Goal: Task Accomplishment & Management: Manage account settings

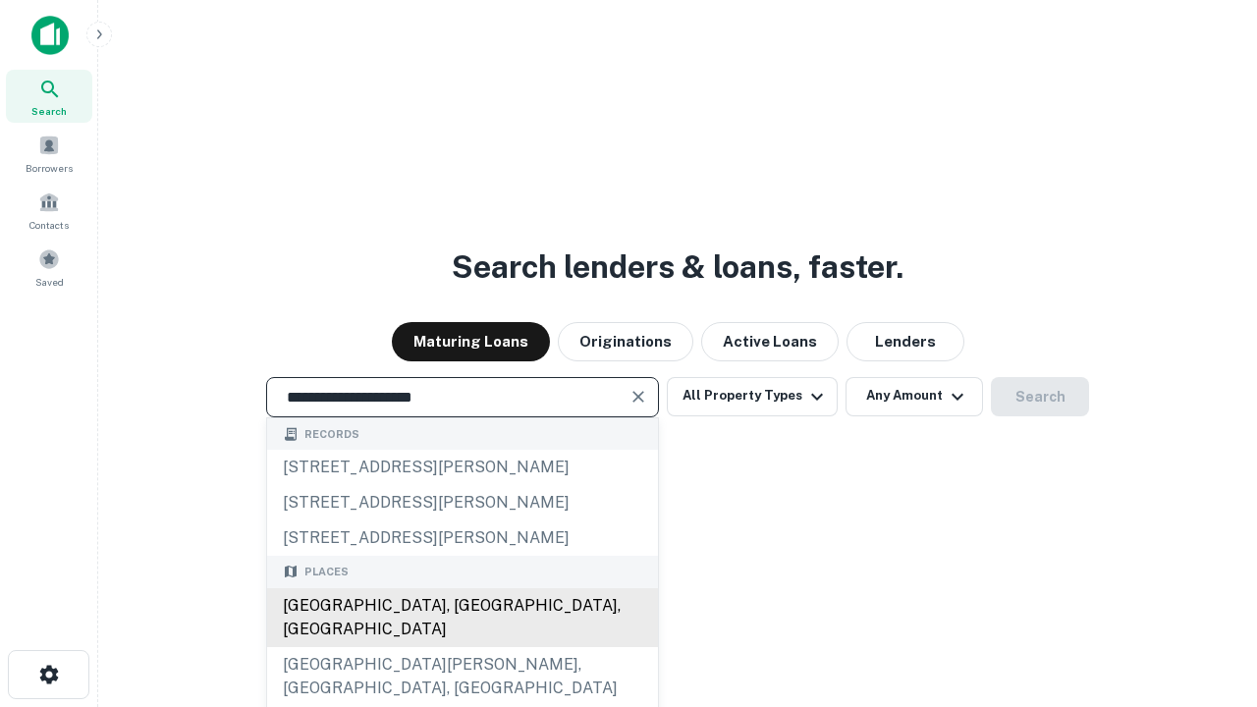
click at [462, 647] on div "[GEOGRAPHIC_DATA], [GEOGRAPHIC_DATA], [GEOGRAPHIC_DATA]" at bounding box center [462, 617] width 391 height 59
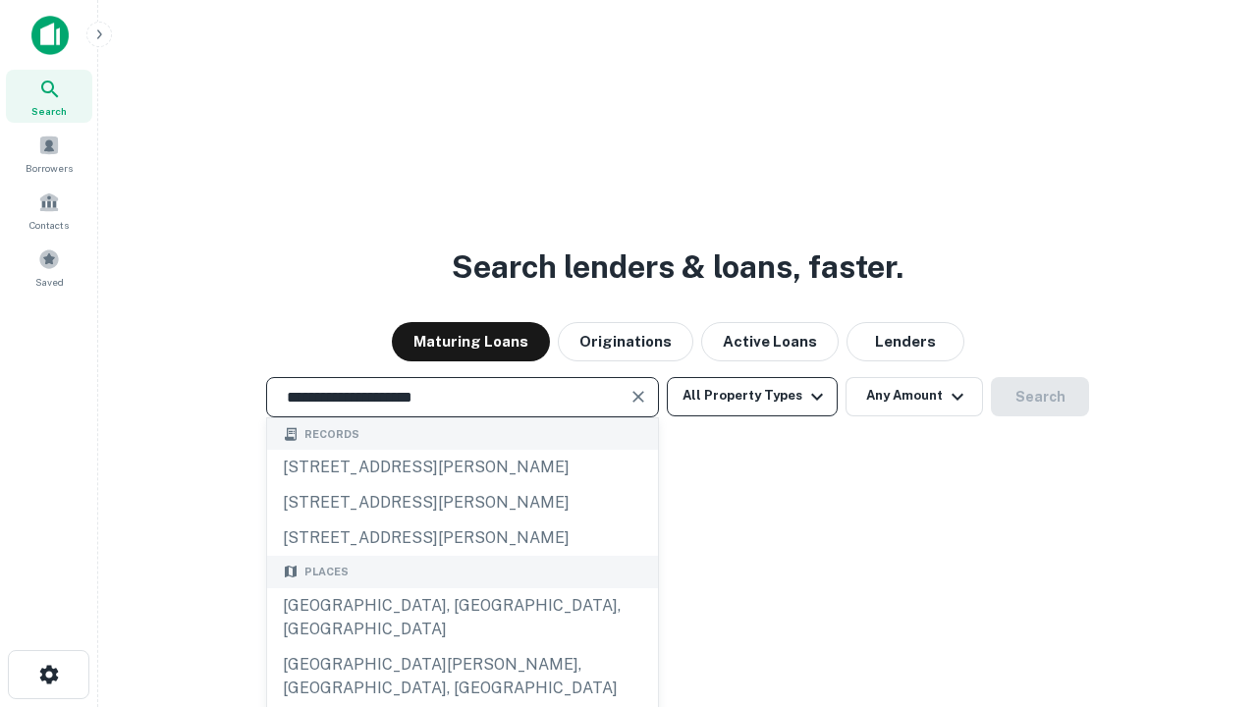
type input "**********"
click at [752, 396] on button "All Property Types" at bounding box center [752, 396] width 171 height 39
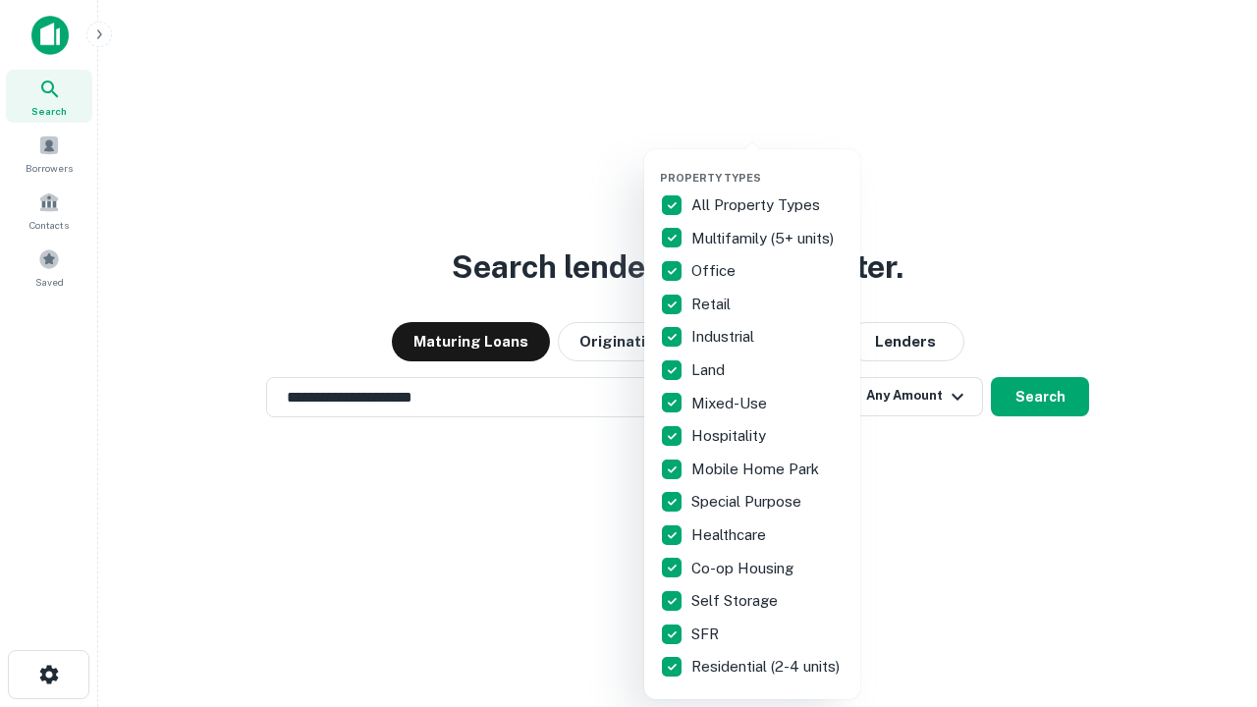
click at [768, 165] on button "button" at bounding box center [768, 165] width 216 height 1
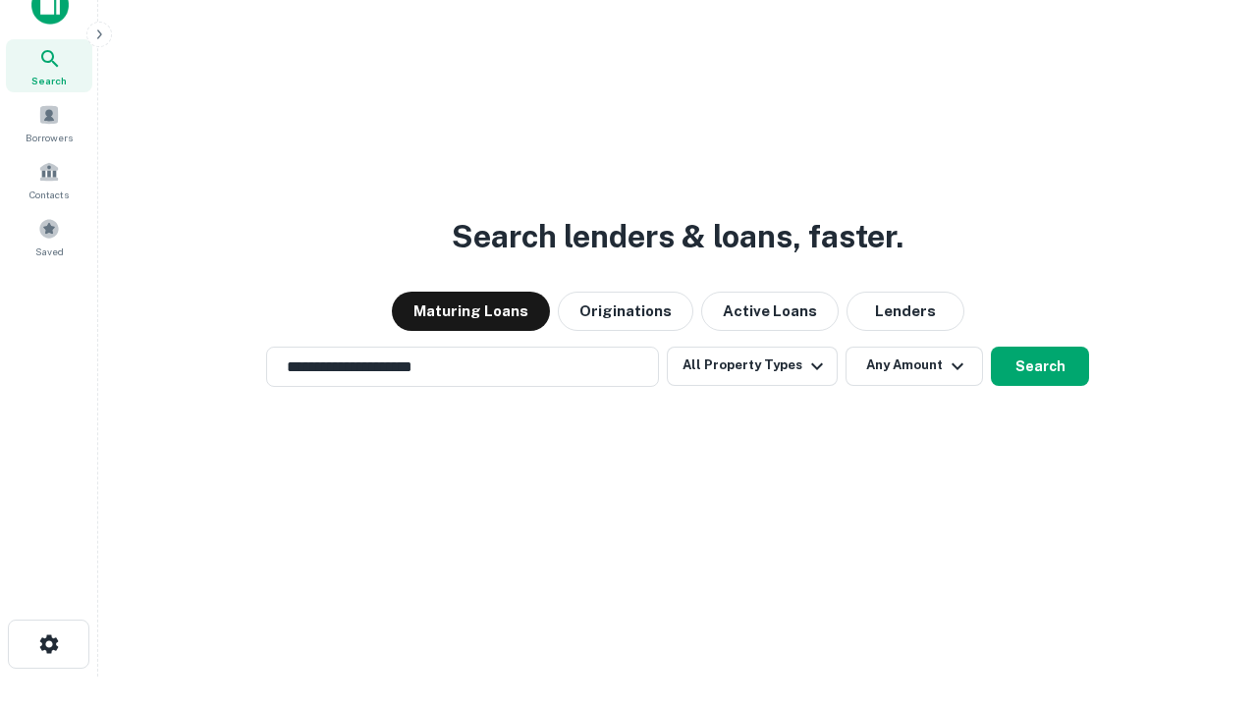
scroll to position [12, 237]
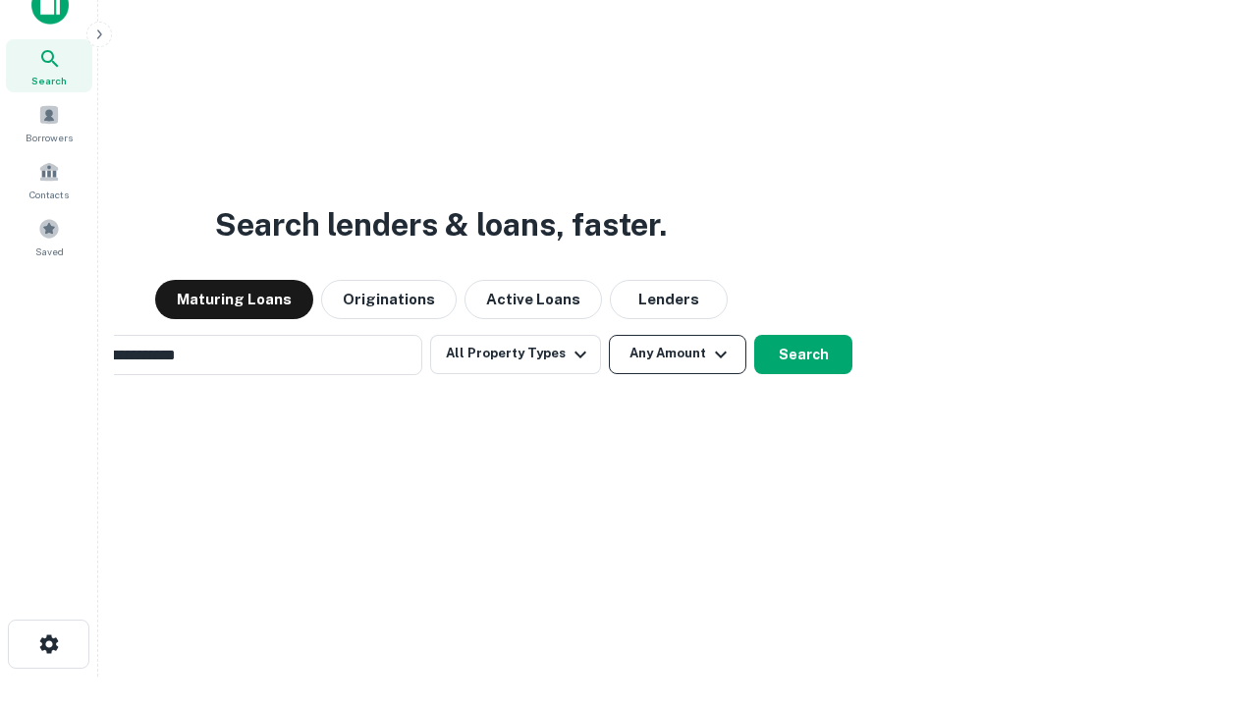
click at [609, 335] on button "Any Amount" at bounding box center [677, 354] width 137 height 39
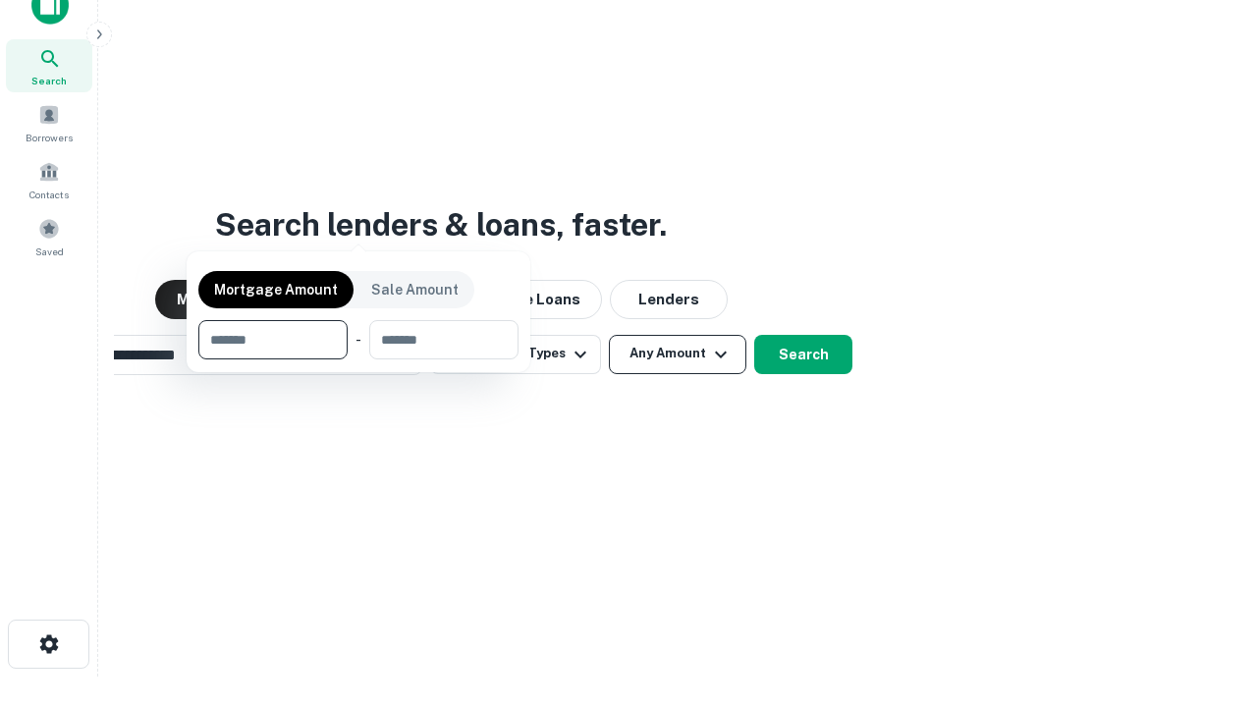
scroll to position [31, 0]
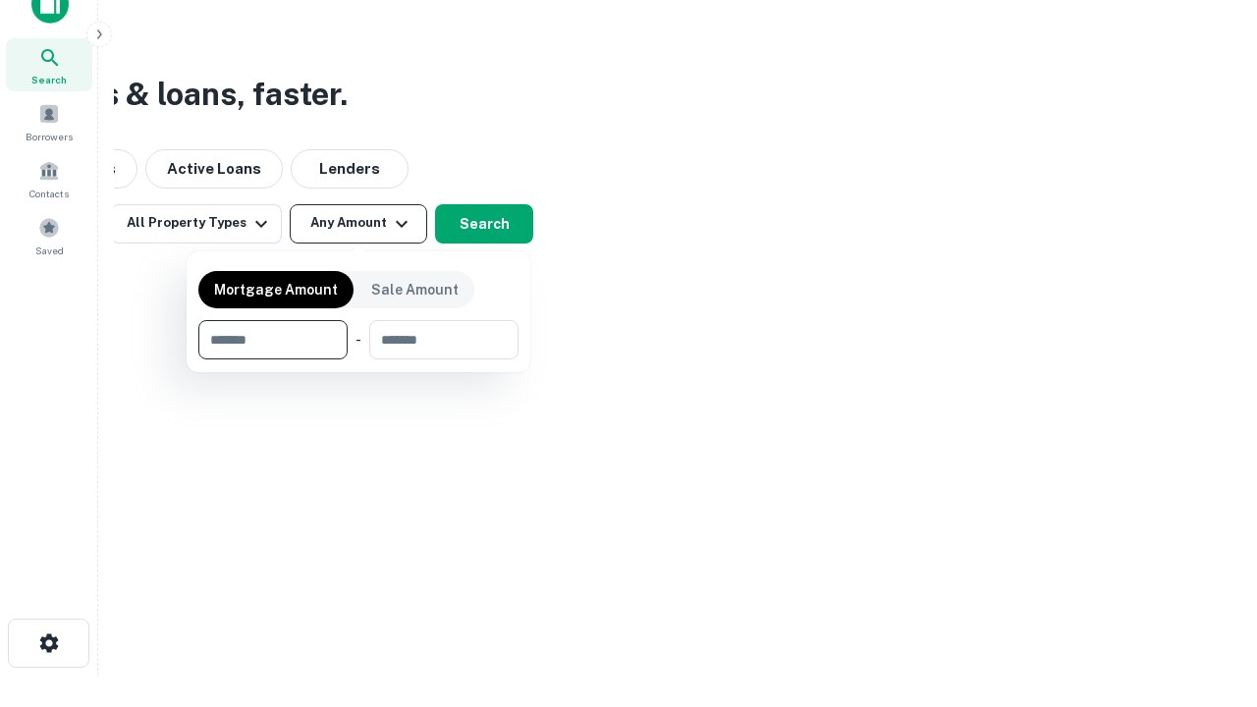
type input "*******"
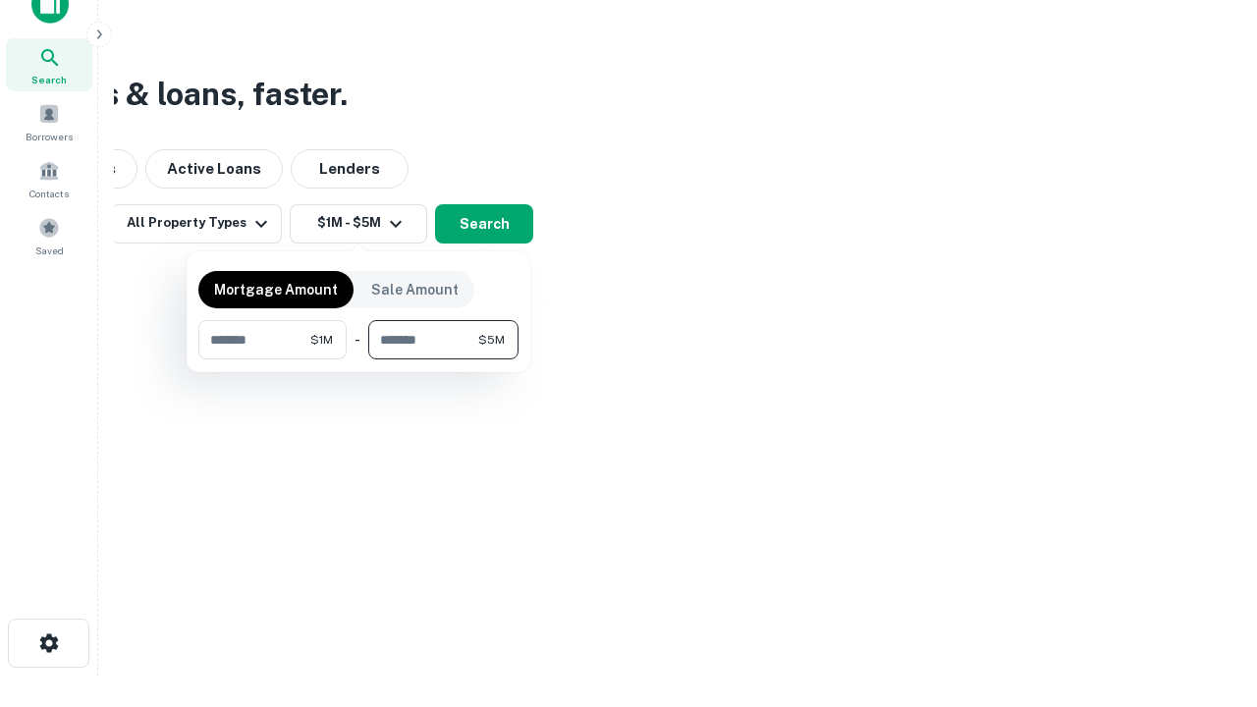
type input "*******"
click at [358, 359] on button "button" at bounding box center [358, 359] width 320 height 1
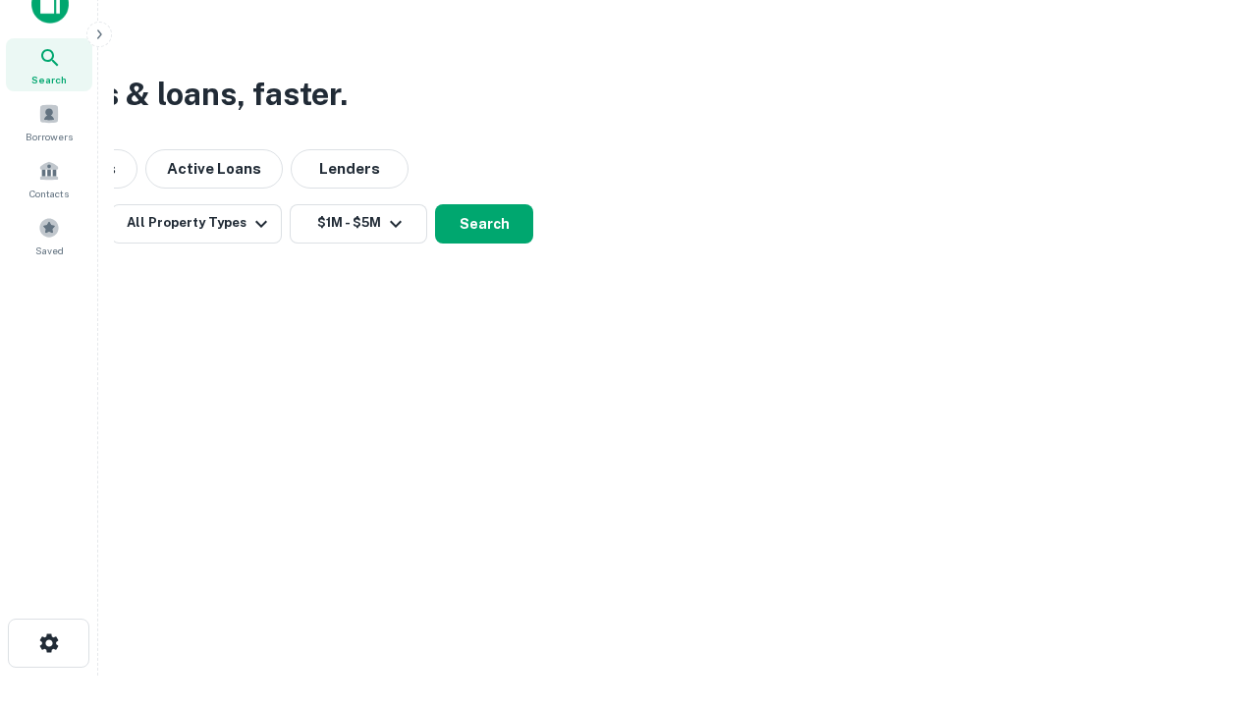
scroll to position [12, 362]
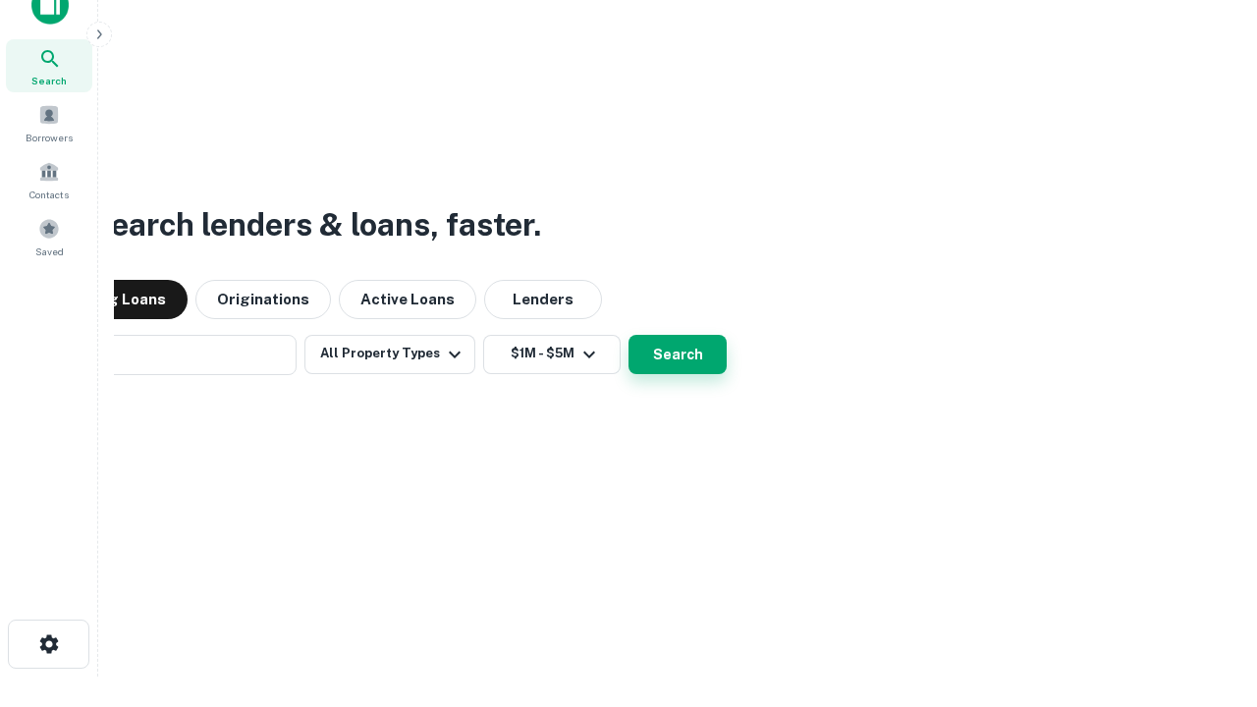
click at [629, 335] on button "Search" at bounding box center [678, 354] width 98 height 39
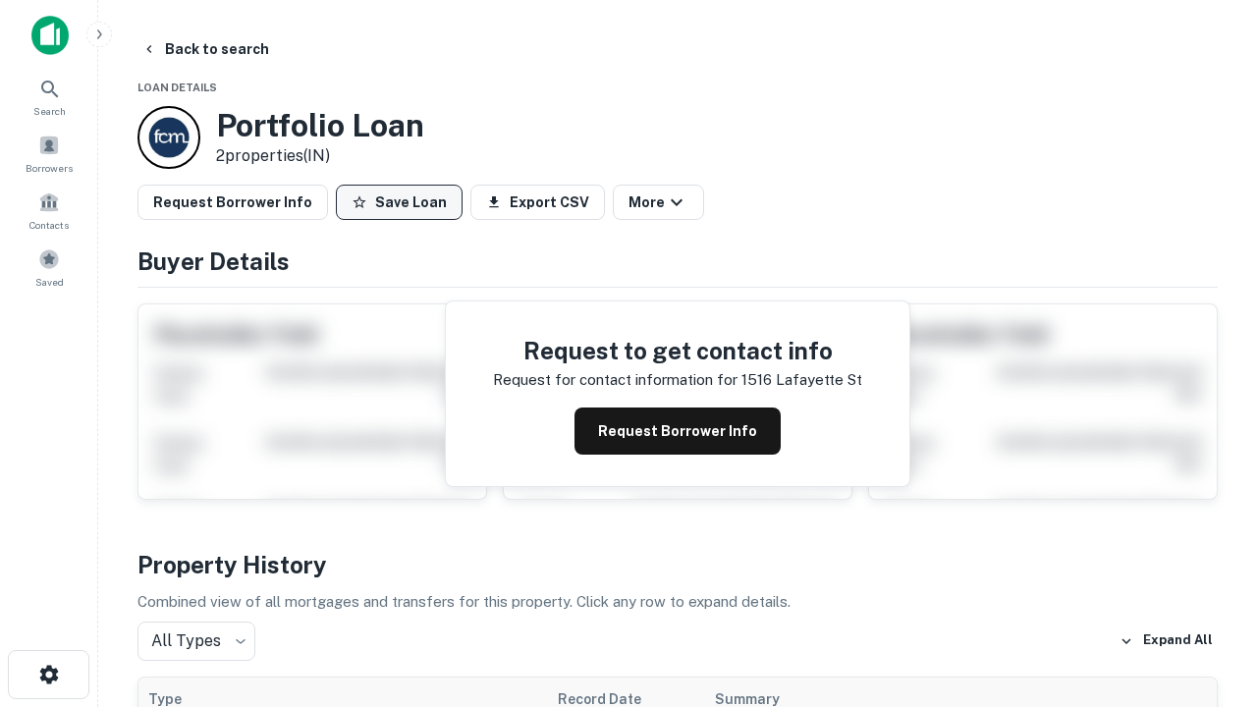
click at [399, 202] on button "Save Loan" at bounding box center [399, 202] width 127 height 35
click at [404, 202] on button "Loan Saved" at bounding box center [404, 202] width 136 height 35
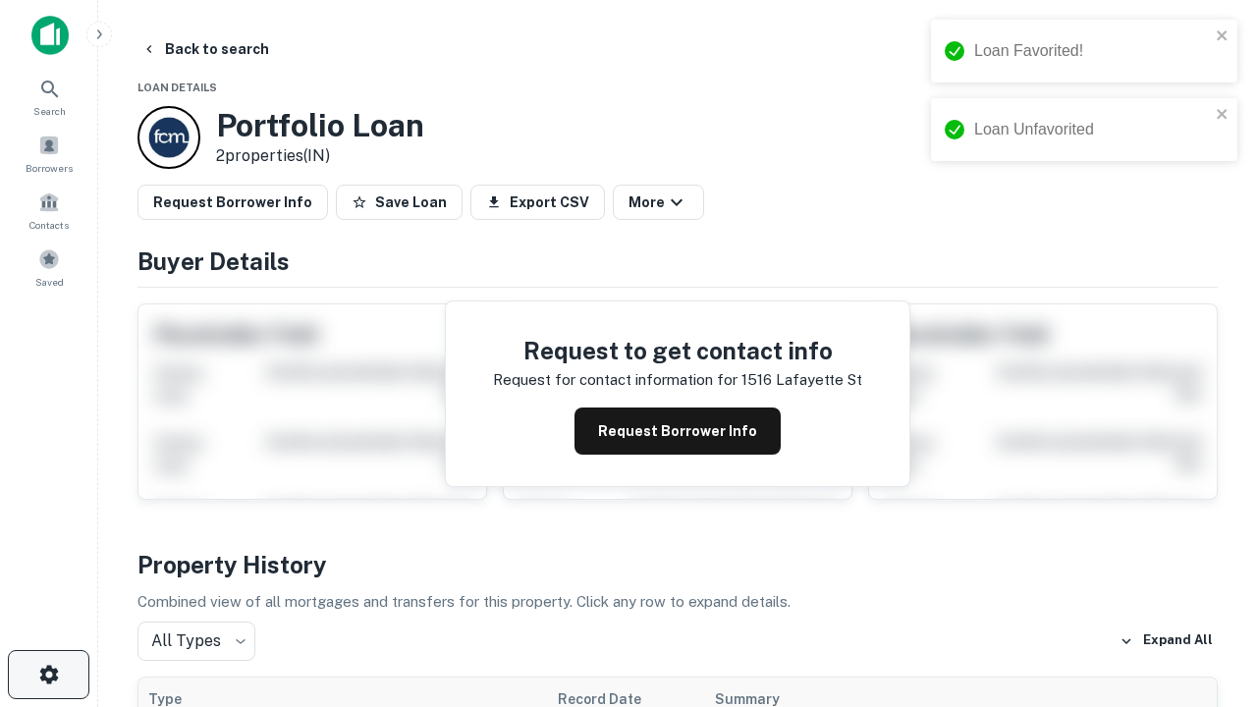
click at [48, 675] on icon "button" at bounding box center [49, 675] width 24 height 24
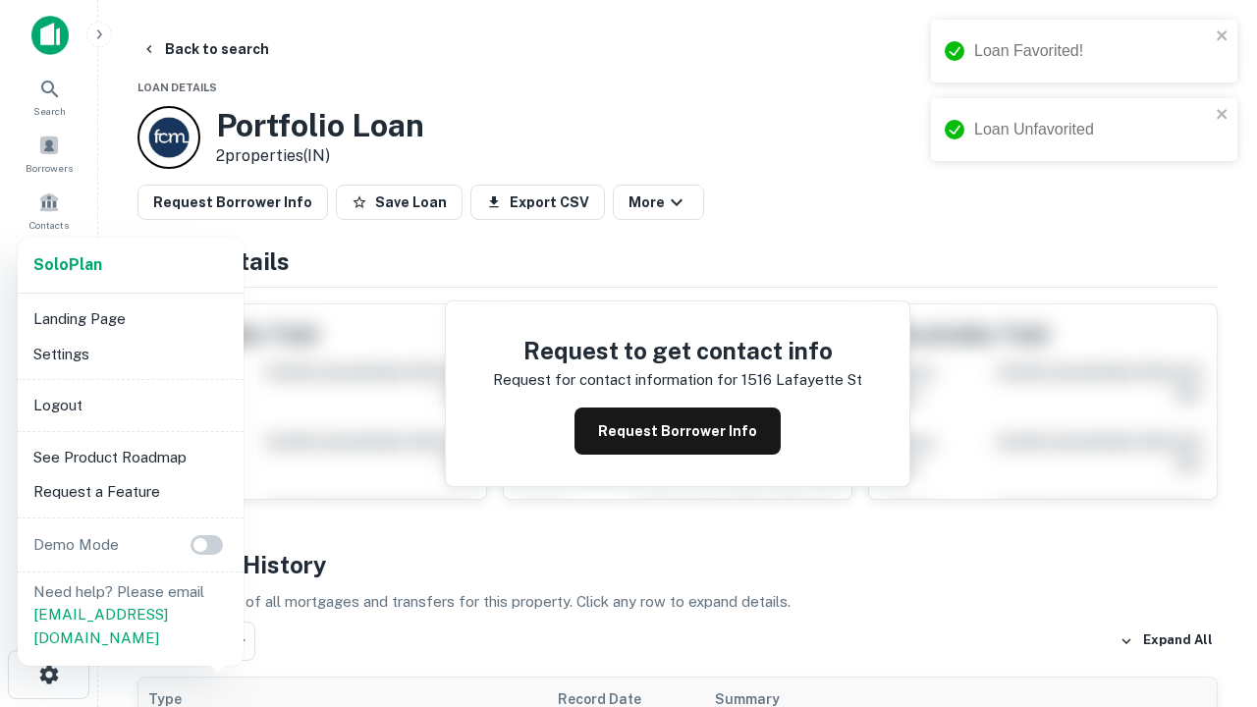
click at [130, 405] on li "Logout" at bounding box center [131, 405] width 210 height 35
